Goal: Transaction & Acquisition: Book appointment/travel/reservation

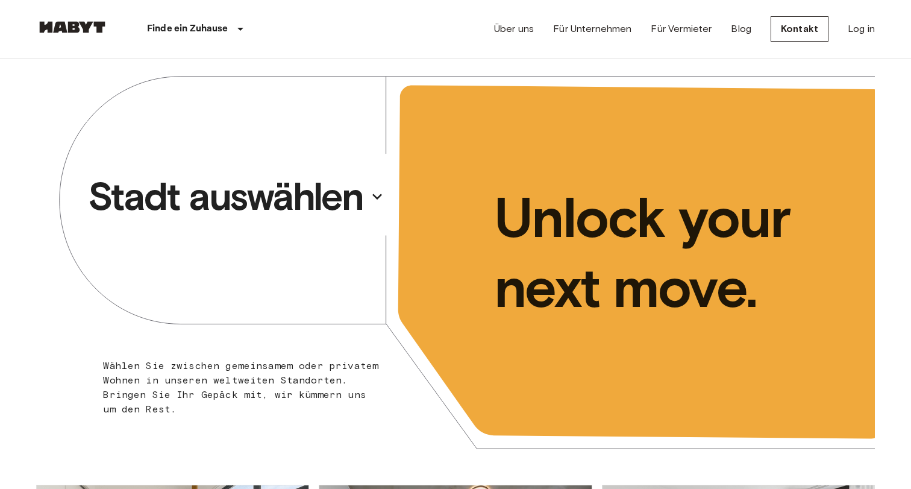
click at [327, 197] on p "Stadt auswählen" at bounding box center [225, 196] width 275 height 48
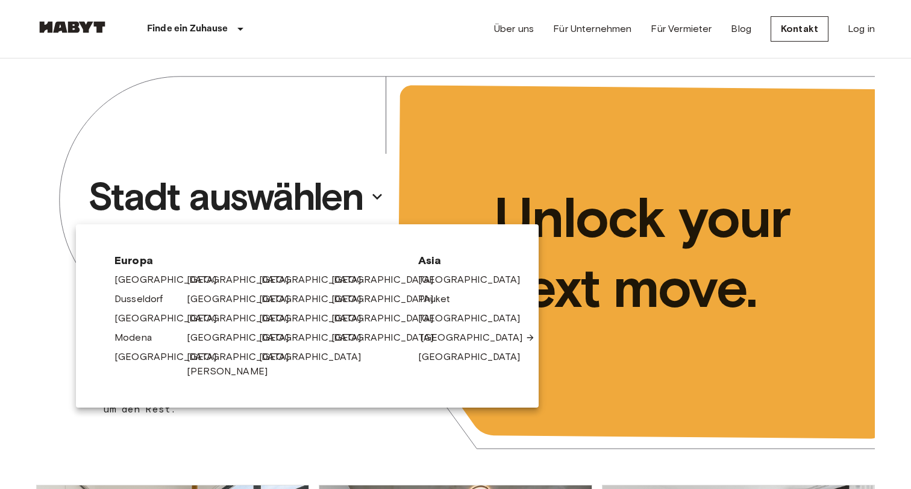
click at [442, 336] on link "[GEOGRAPHIC_DATA]" at bounding box center [478, 337] width 114 height 14
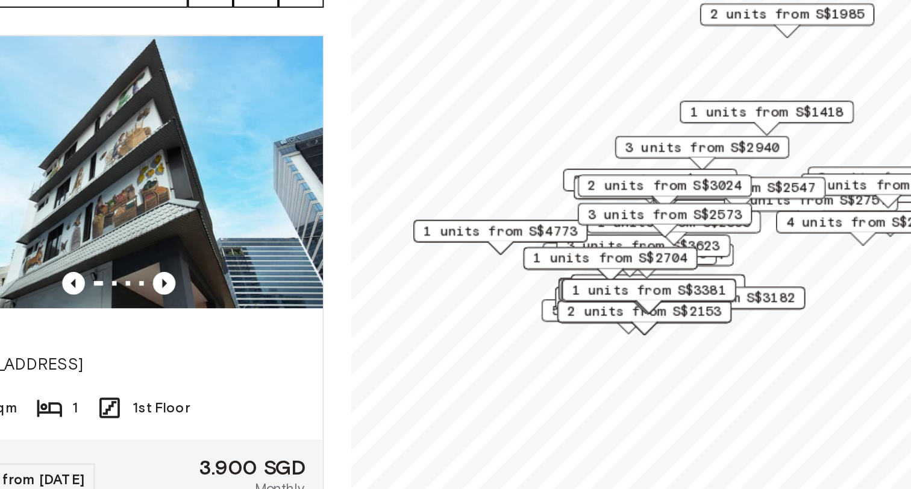
scroll to position [33, 0]
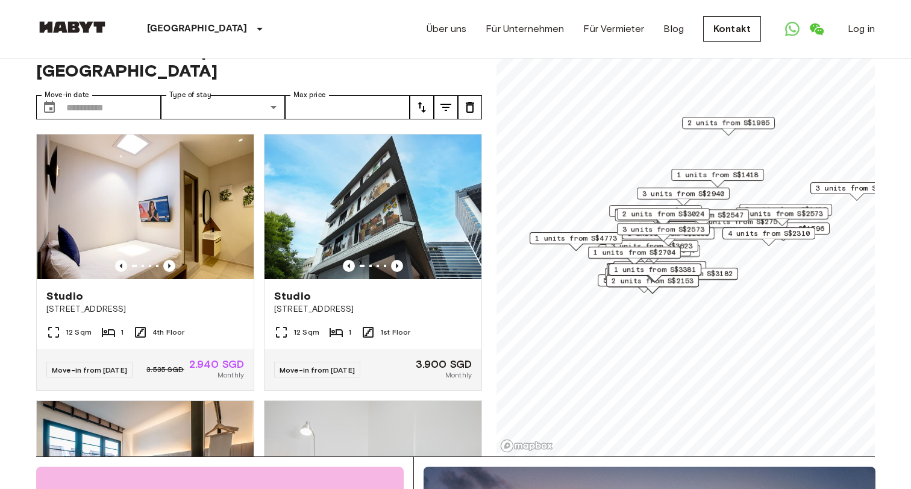
click at [654, 272] on span "1 units from S$3381" at bounding box center [655, 269] width 82 height 11
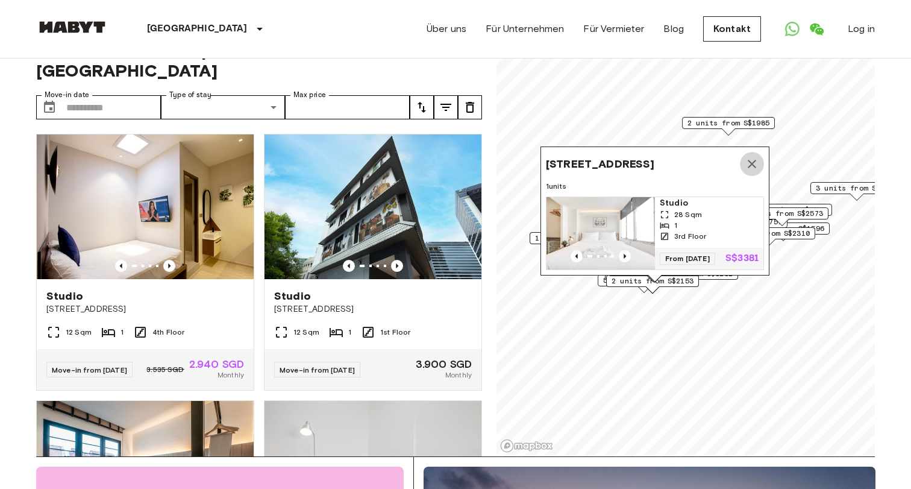
click at [762, 152] on button "Map marker" at bounding box center [752, 164] width 24 height 24
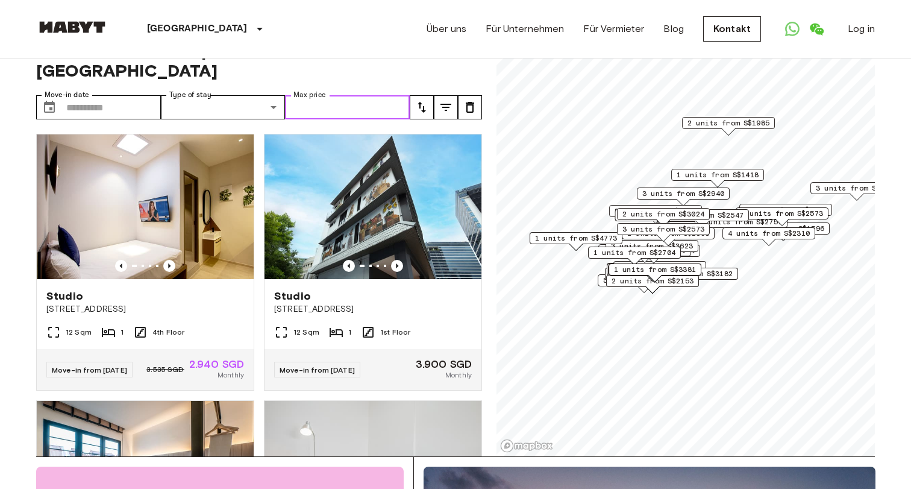
click at [357, 95] on input "Max price" at bounding box center [347, 107] width 125 height 24
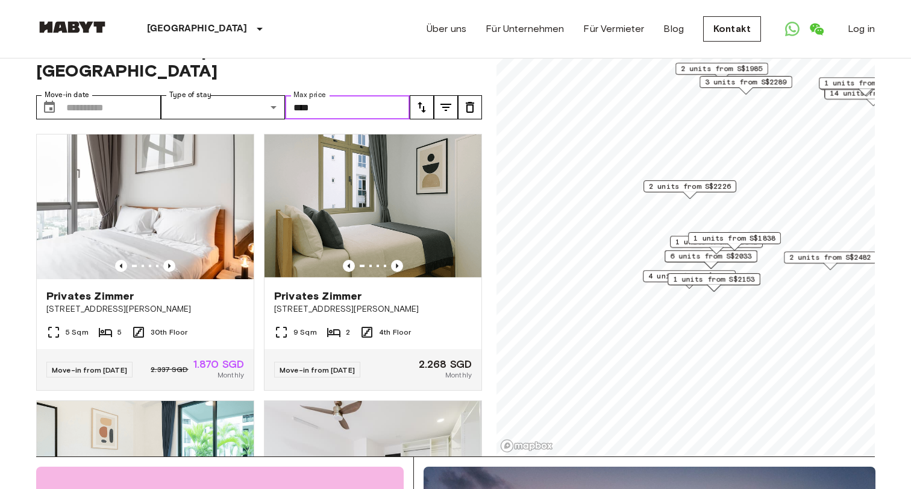
type input "****"
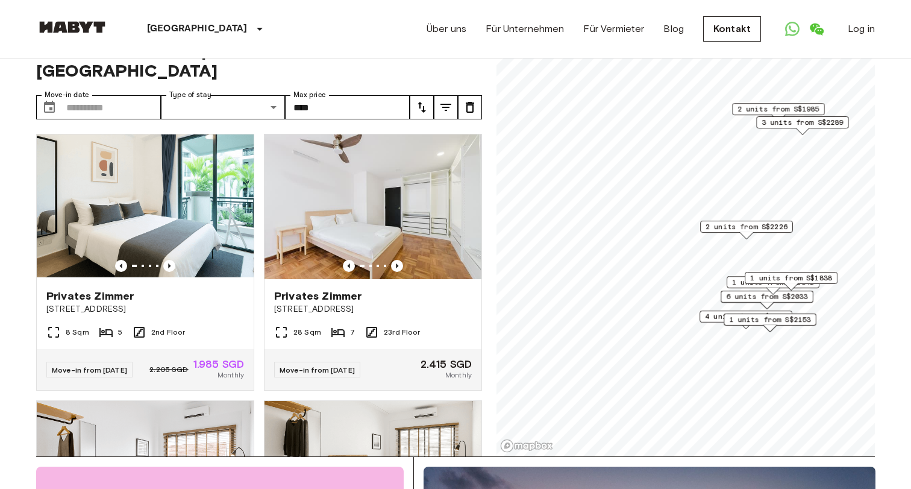
click at [734, 227] on span "2 units from S$2226" at bounding box center [747, 226] width 82 height 11
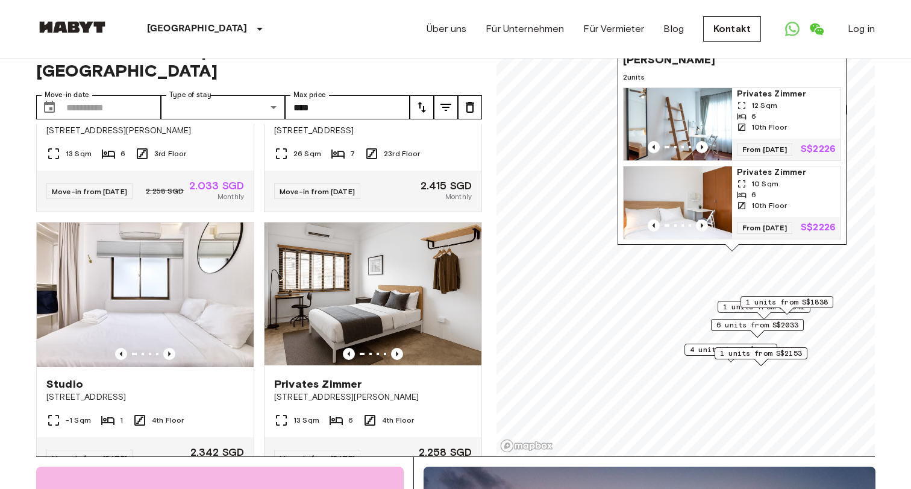
scroll to position [737, 0]
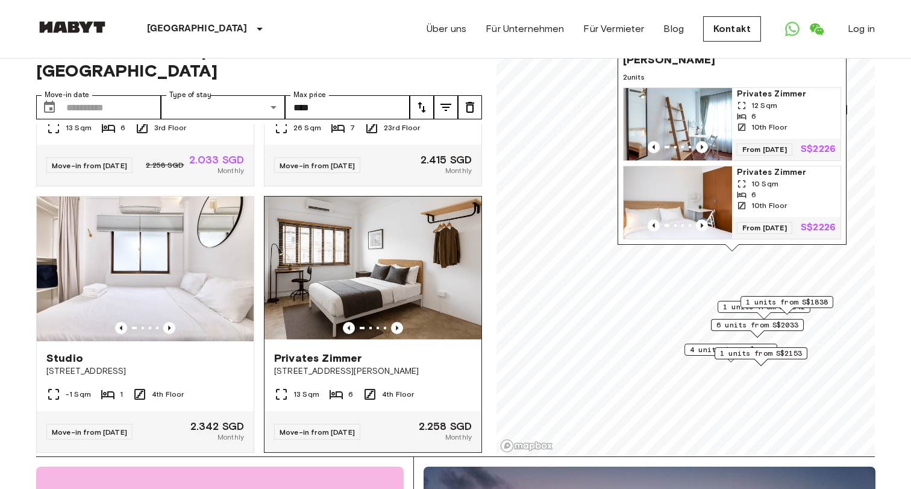
click at [323, 309] on img at bounding box center [372, 268] width 217 height 145
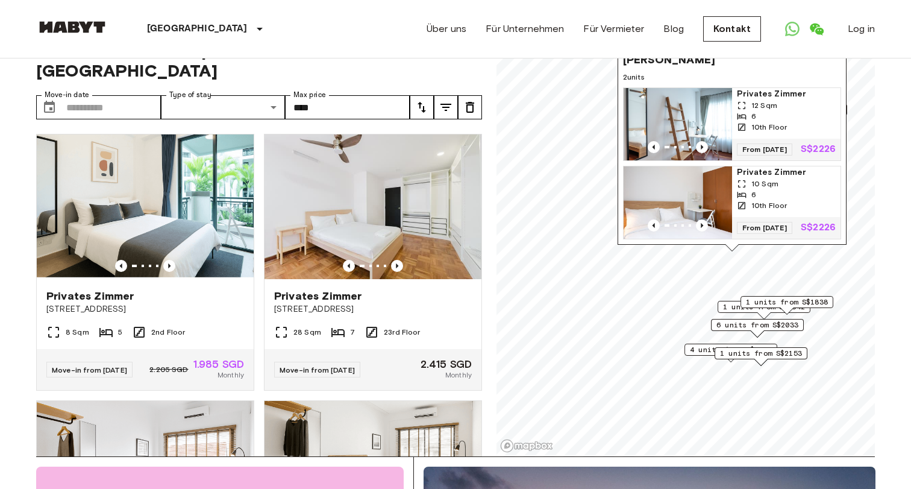
scroll to position [0, 0]
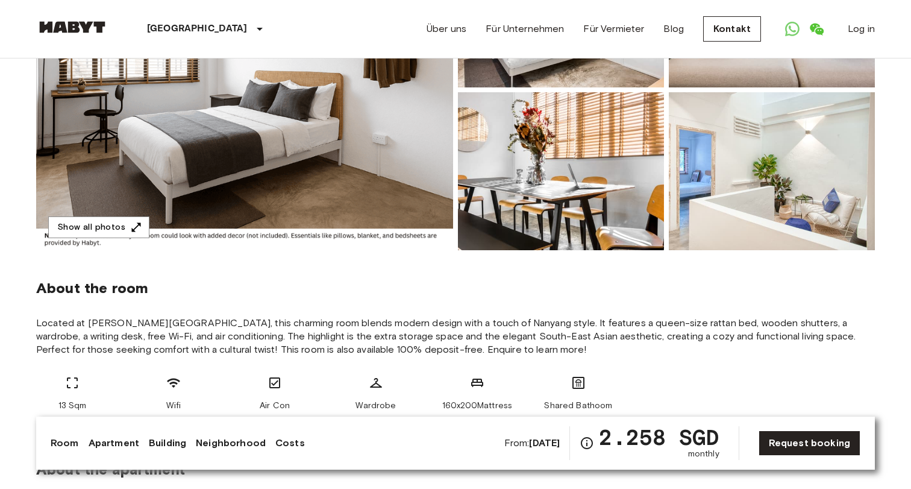
scroll to position [252, 0]
